Goal: Complete application form

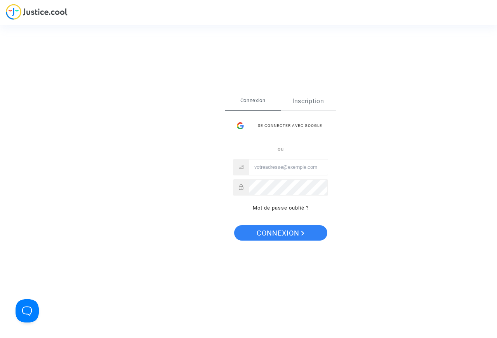
click at [305, 100] on link "Inscription" at bounding box center [309, 101] width 56 height 18
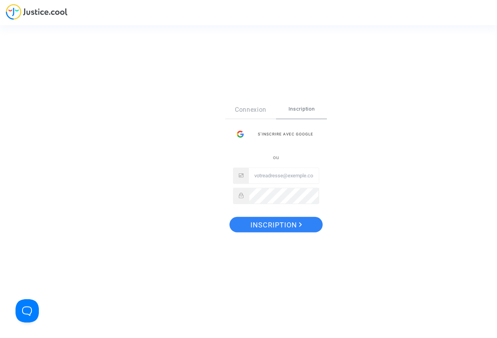
click at [300, 109] on span "Inscription" at bounding box center [301, 109] width 51 height 16
click at [258, 179] on input "Email" at bounding box center [284, 176] width 70 height 16
click at [271, 223] on span "Inscription" at bounding box center [277, 225] width 52 height 16
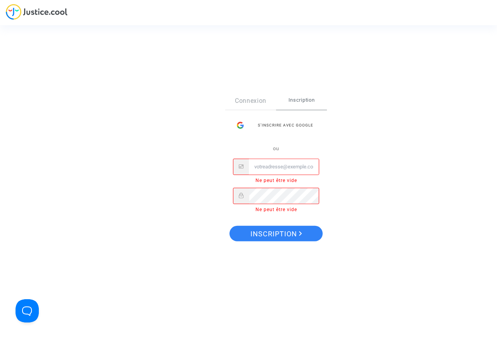
click at [261, 167] on input "Email" at bounding box center [284, 167] width 70 height 16
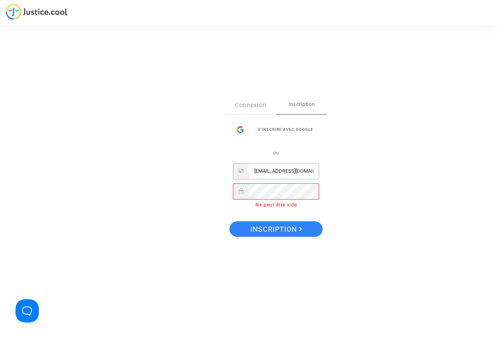
type input "[EMAIL_ADDRESS][DOMAIN_NAME]"
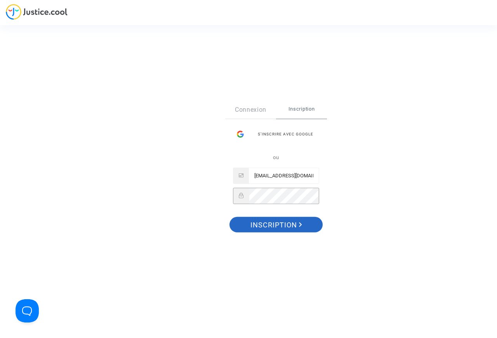
click at [271, 227] on span "Inscription" at bounding box center [277, 225] width 52 height 16
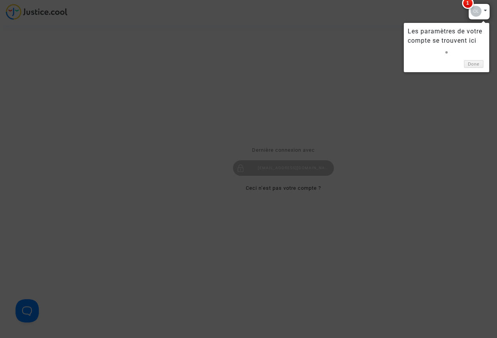
click at [485, 11] on div at bounding box center [480, 11] width 22 height 16
click at [478, 8] on div at bounding box center [480, 11] width 22 height 16
click at [485, 9] on div at bounding box center [480, 11] width 22 height 16
click at [474, 63] on link "Done" at bounding box center [473, 64] width 19 height 8
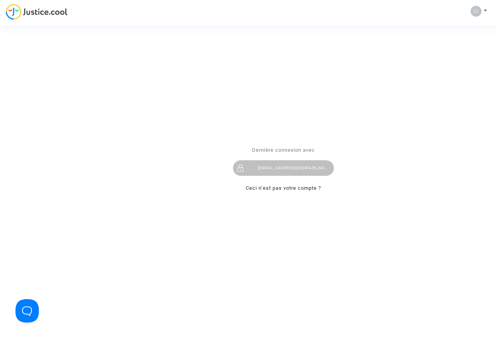
click at [485, 10] on div "Se connecter Dernière connexion avec oliviergallet@wanadoo.fr Ceci n’est pas vo…" at bounding box center [248, 169] width 497 height 338
click at [476, 11] on div "Se connecter Dernière connexion avec oliviergallet@wanadoo.fr Ceci n’est pas vo…" at bounding box center [248, 169] width 497 height 338
click at [273, 168] on div "[EMAIL_ADDRESS][DOMAIN_NAME]" at bounding box center [283, 168] width 101 height 16
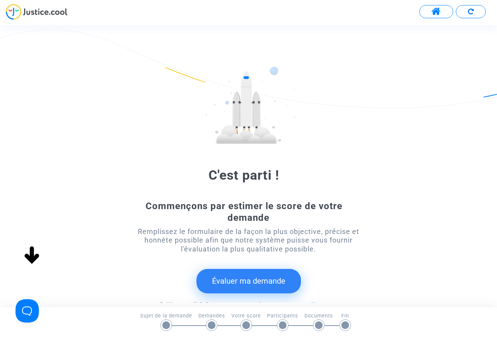
click at [241, 281] on button "Évaluer ma demande" at bounding box center [249, 281] width 105 height 24
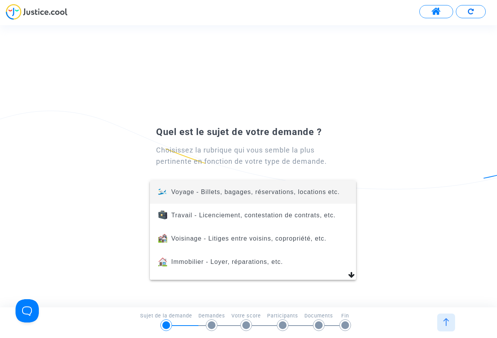
click at [438, 13] on div at bounding box center [248, 169] width 497 height 338
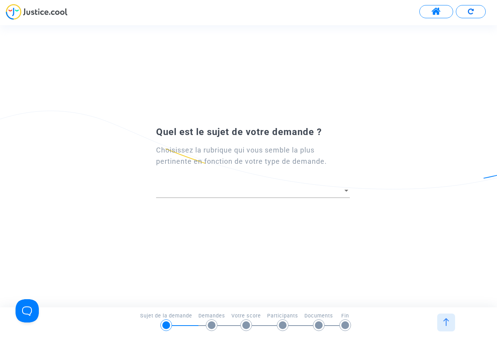
click at [438, 13] on span at bounding box center [437, 12] width 10 height 10
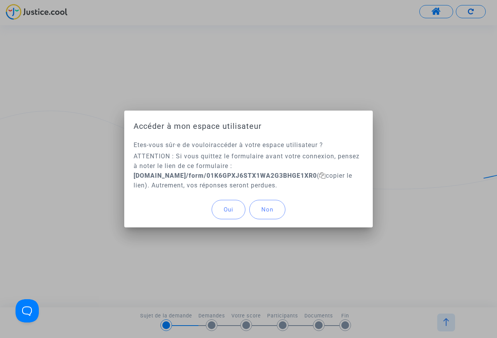
click at [311, 241] on div at bounding box center [248, 169] width 497 height 338
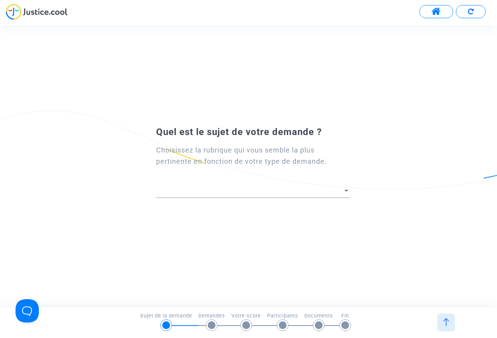
click at [346, 191] on div at bounding box center [347, 191] width 4 height 2
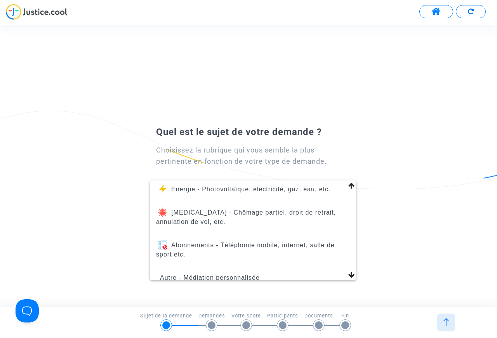
scroll to position [108, 0]
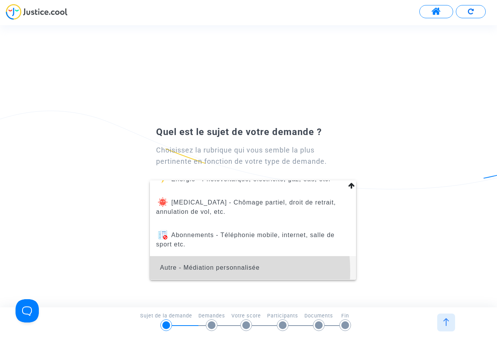
click at [193, 271] on span "Autre - Médiation personnalisée" at bounding box center [210, 268] width 100 height 7
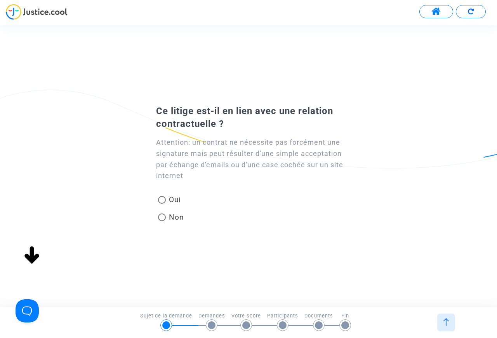
click at [443, 10] on button at bounding box center [437, 11] width 34 height 13
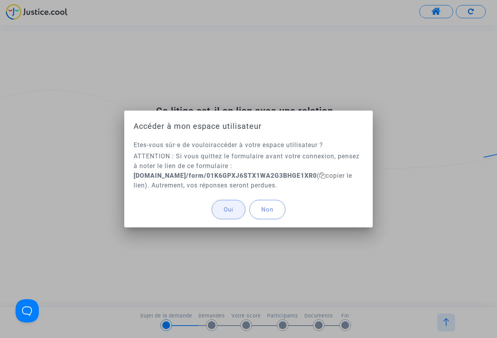
click at [225, 207] on span "Oui" at bounding box center [229, 209] width 10 height 7
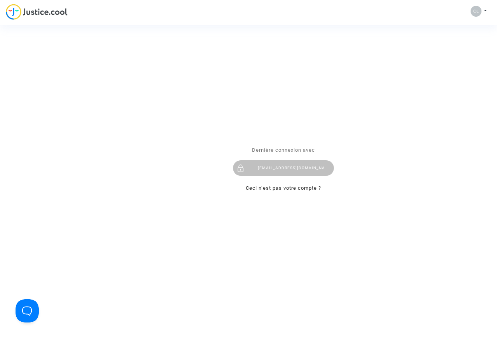
click at [486, 9] on div "Se connecter Dernière connexion avec oliviergallet@wanadoo.fr Ceci n’est pas vo…" at bounding box center [248, 169] width 497 height 338
click at [477, 10] on div "Se connecter Dernière connexion avec oliviergallet@wanadoo.fr Ceci n’est pas vo…" at bounding box center [248, 169] width 497 height 338
click at [483, 9] on div "Se connecter Dernière connexion avec oliviergallet@wanadoo.fr Ceci n’est pas vo…" at bounding box center [248, 169] width 497 height 338
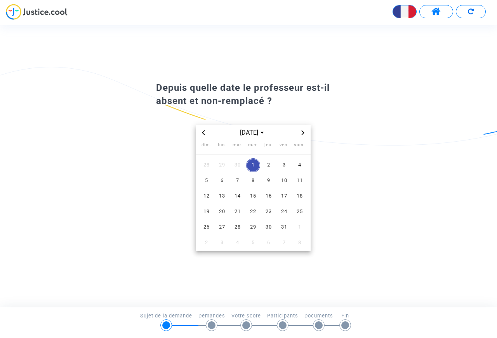
click at [202, 133] on icon "Previous month" at bounding box center [203, 133] width 5 height 5
click at [220, 167] on span "1" at bounding box center [222, 166] width 14 height 14
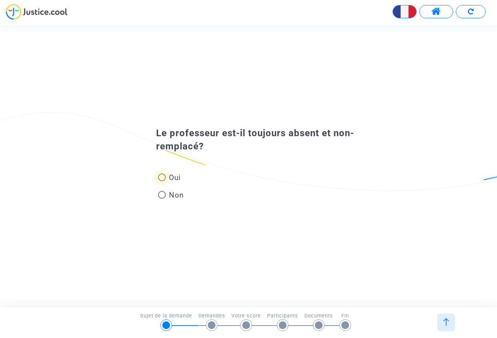
click at [163, 178] on span at bounding box center [162, 178] width 8 height 8
click at [162, 181] on input "Oui" at bounding box center [162, 181] width 0 height 0
radio input "true"
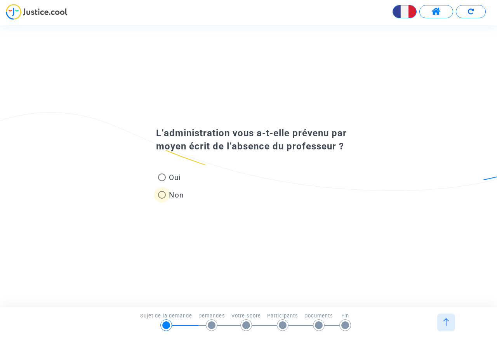
click at [163, 196] on span at bounding box center [162, 195] width 8 height 8
click at [162, 199] on input "Non" at bounding box center [162, 199] width 0 height 0
radio input "true"
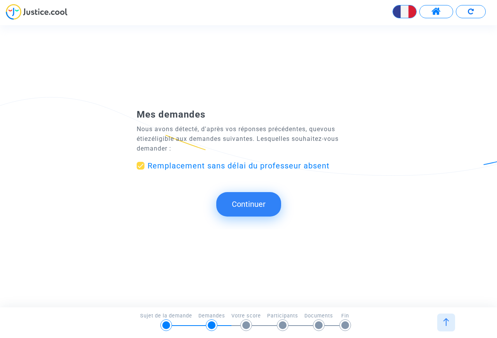
click at [242, 203] on button "Continuer" at bounding box center [248, 204] width 65 height 24
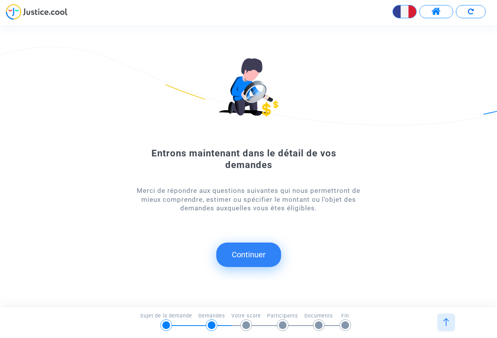
click at [247, 257] on button "Continuer" at bounding box center [248, 255] width 65 height 24
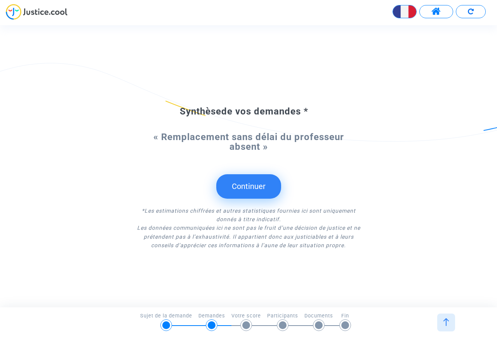
click at [244, 185] on button "Continuer" at bounding box center [248, 186] width 65 height 24
